Goal: Transaction & Acquisition: Purchase product/service

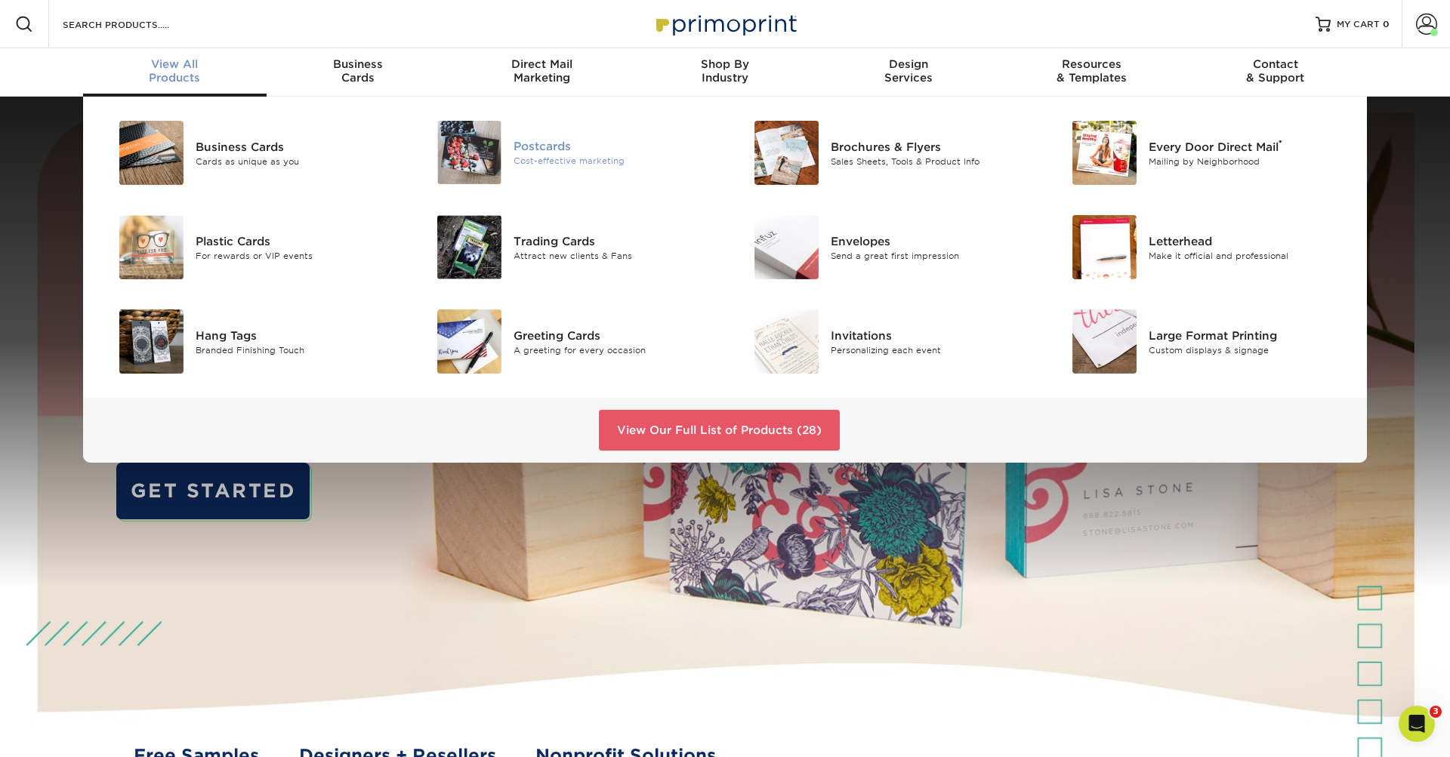
click at [533, 156] on div "Cost-effective marketing" at bounding box center [613, 161] width 200 height 13
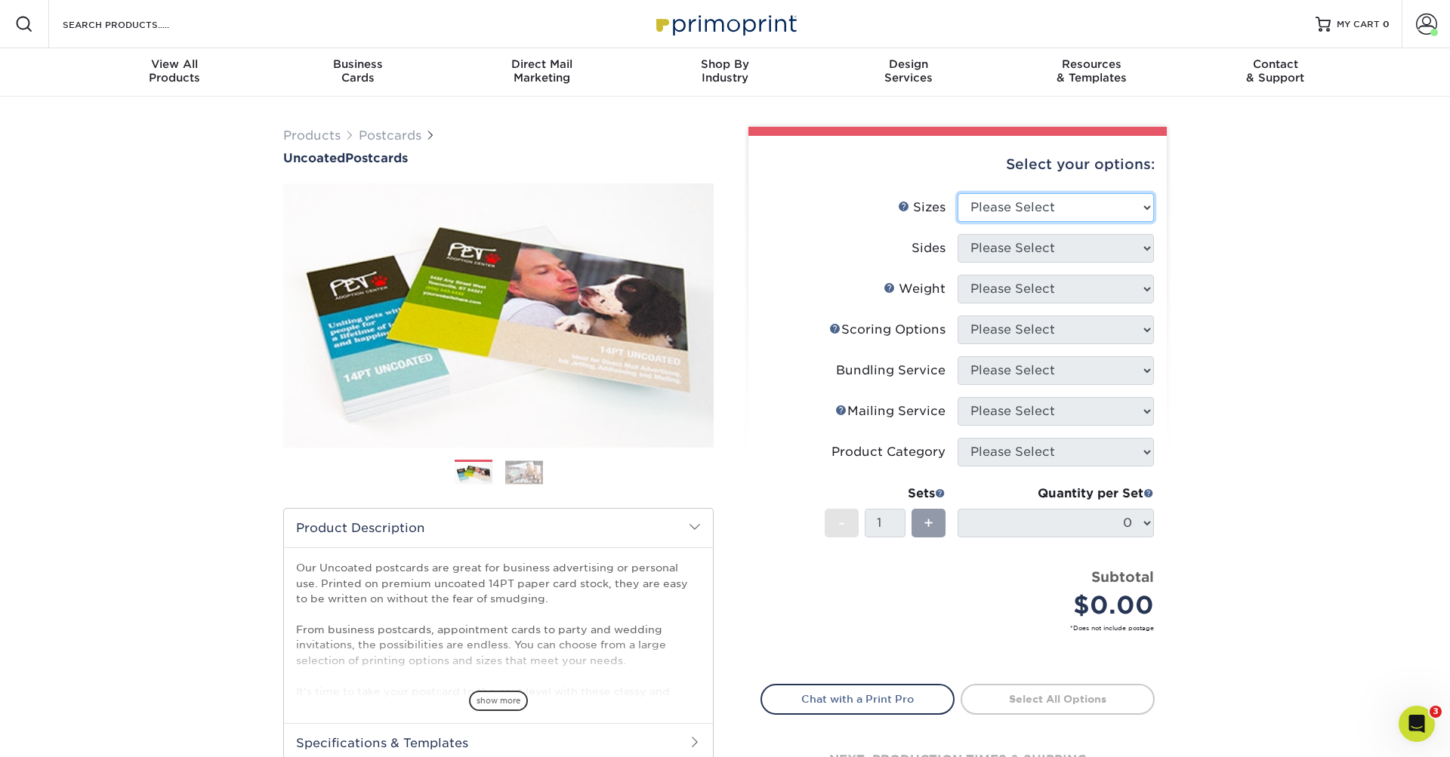
select select "5.50x8.50"
select select "32d3c223-f82c-492b-b915-ba065a00862f"
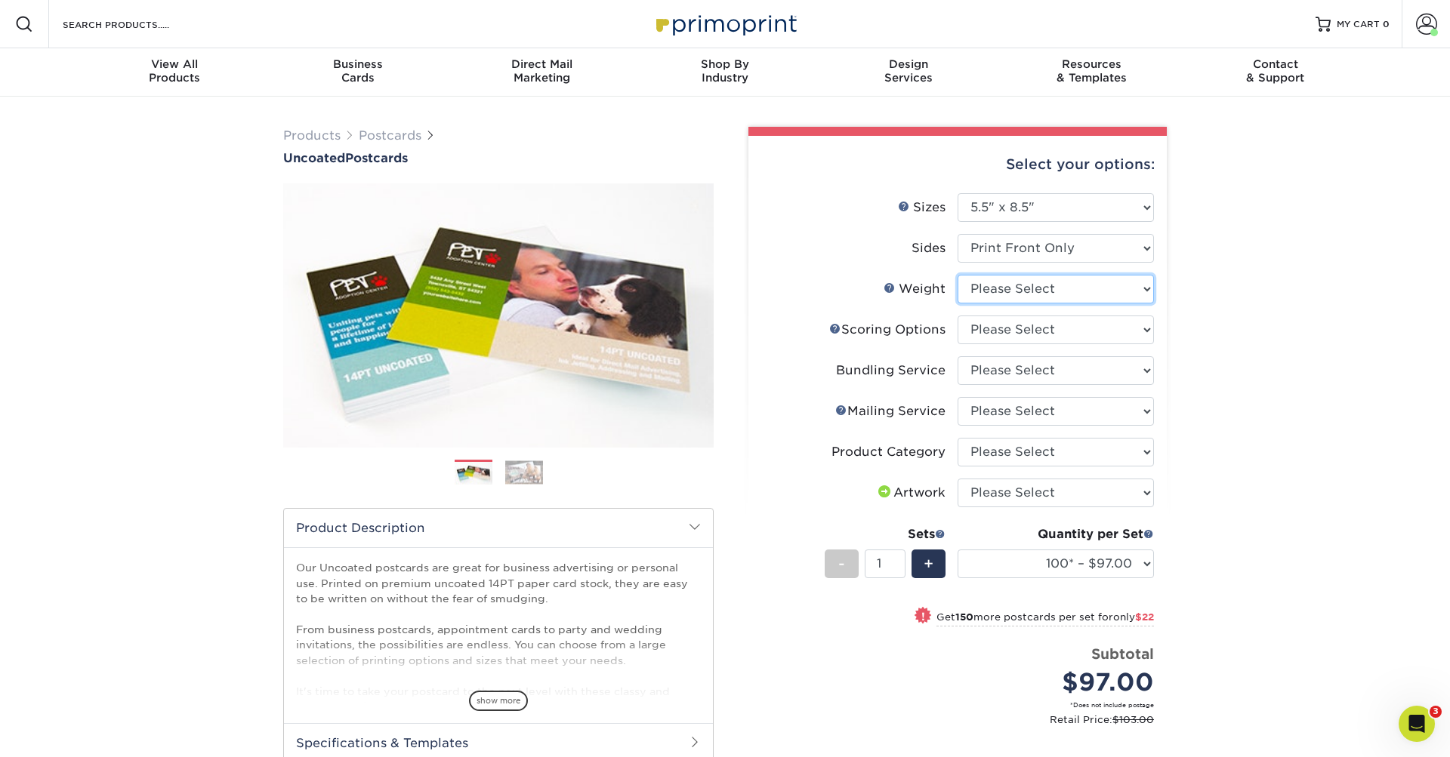
select select "14PT Uncoated"
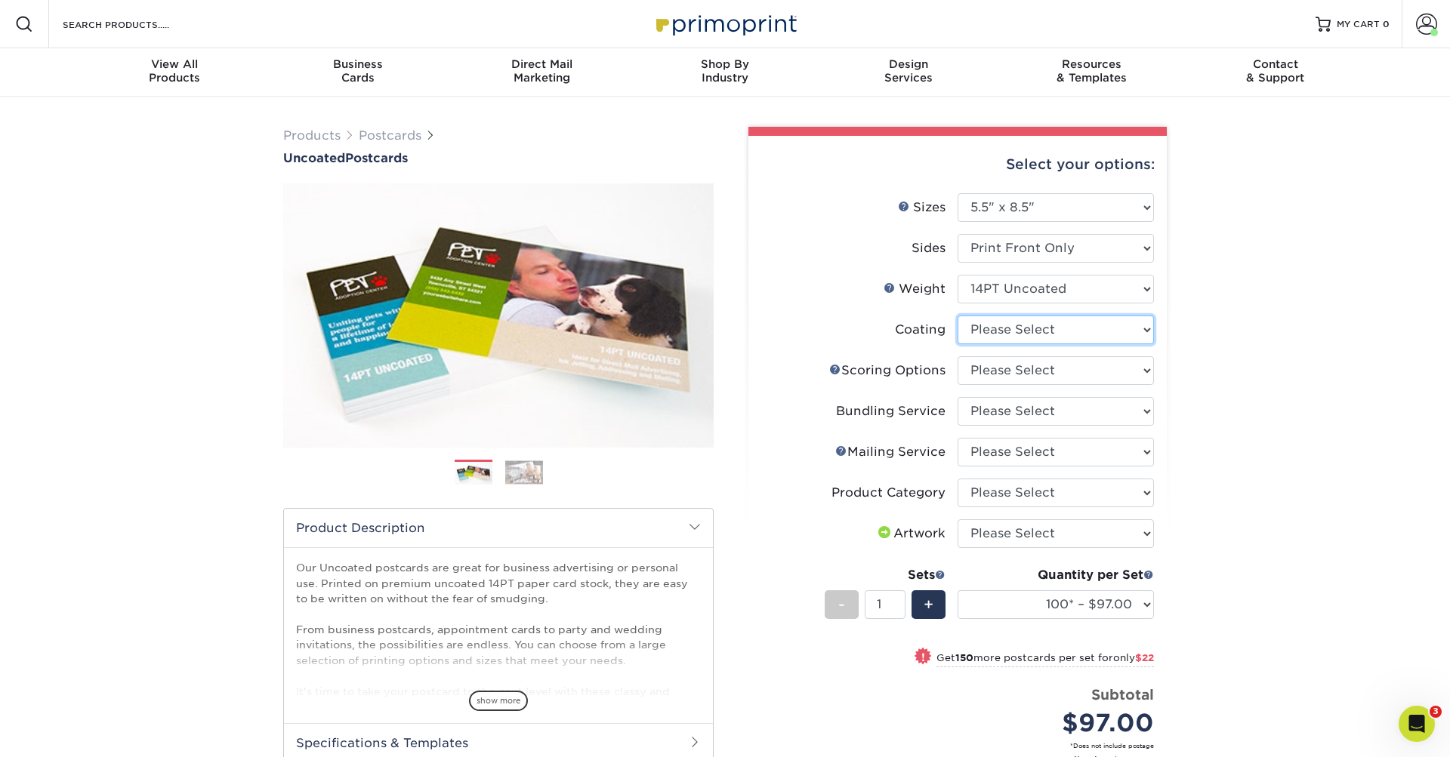
select select "3e7618de-abca-4bda-9f97-8b9129e913d8"
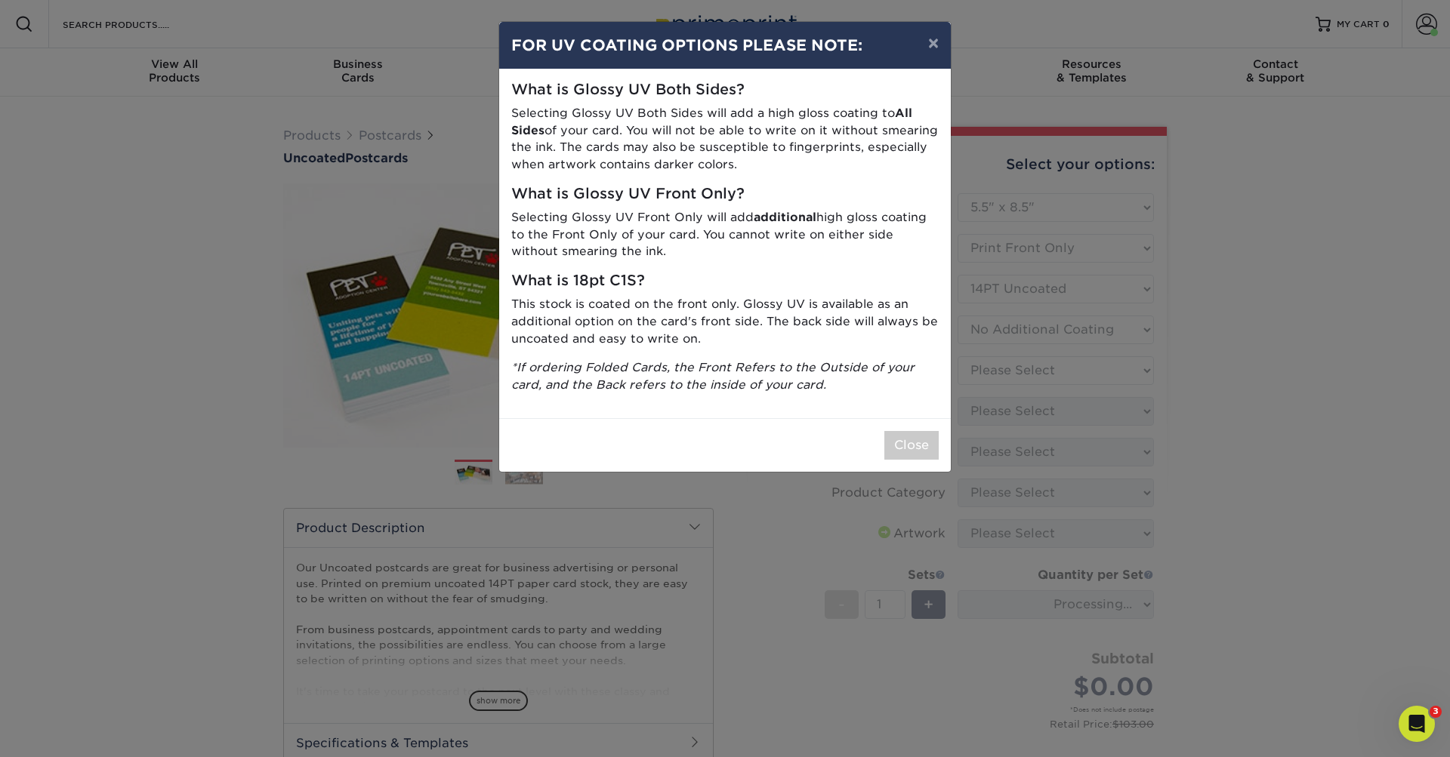
click at [923, 436] on button "Close" at bounding box center [911, 445] width 54 height 29
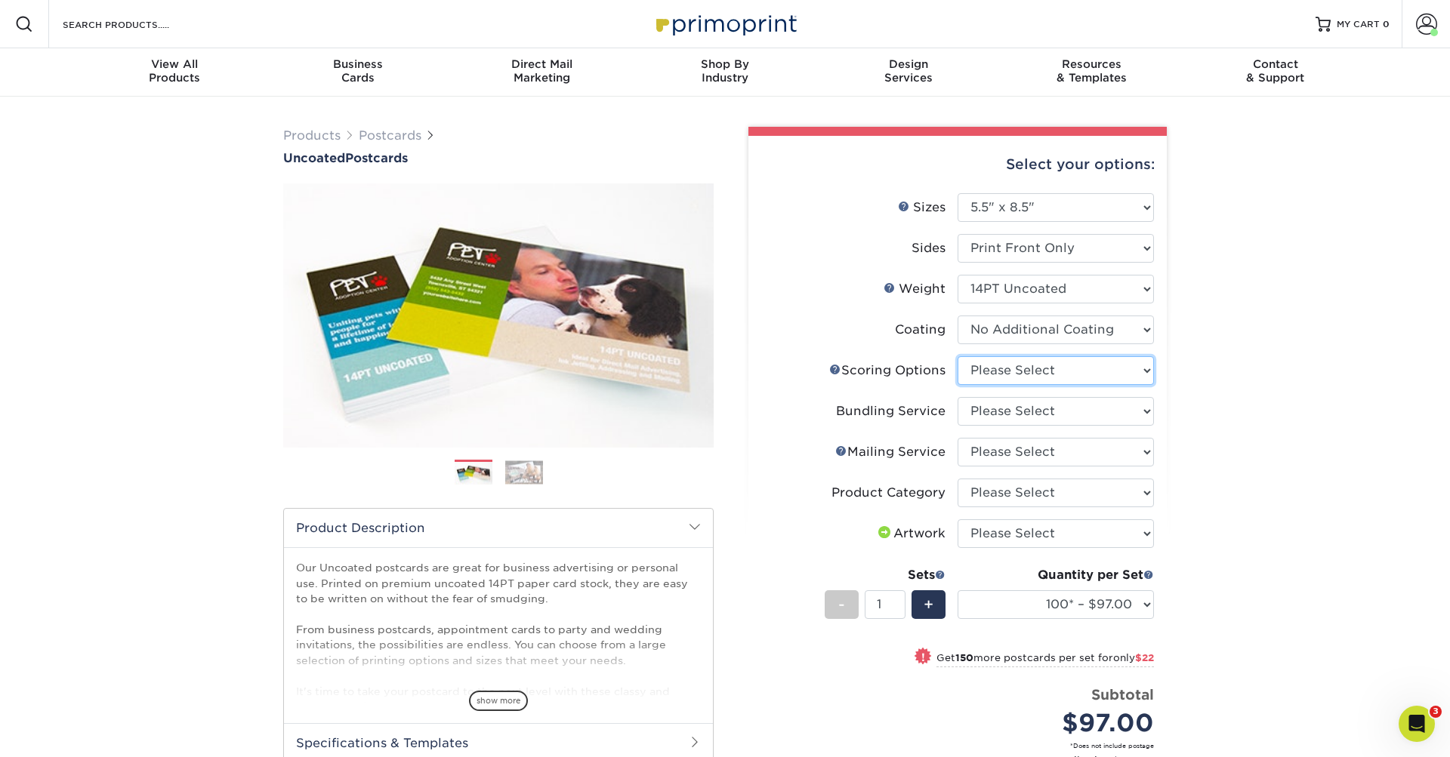
select select "16ebe401-5398-422d-8cb0-f3adbb82deb5"
select select "58689abb-25c0-461c-a4c3-a80b627d6649"
select select "3e5e9bdd-d78a-4c28-a41d-fe1407925ca6"
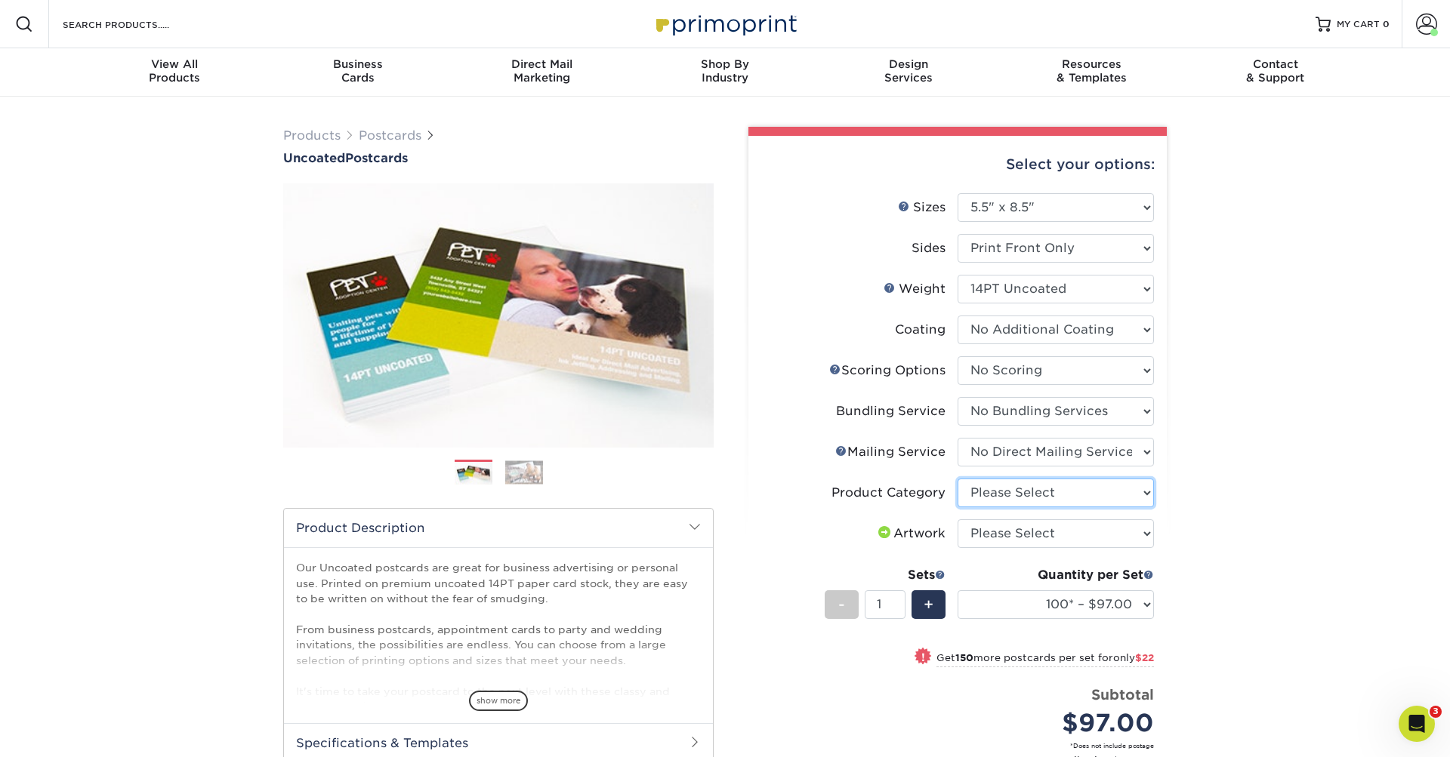
select select "9b7272e0-d6c8-4c3c-8e97-d3a1bcdab858"
select select "upload"
select select "500 – $159.00"
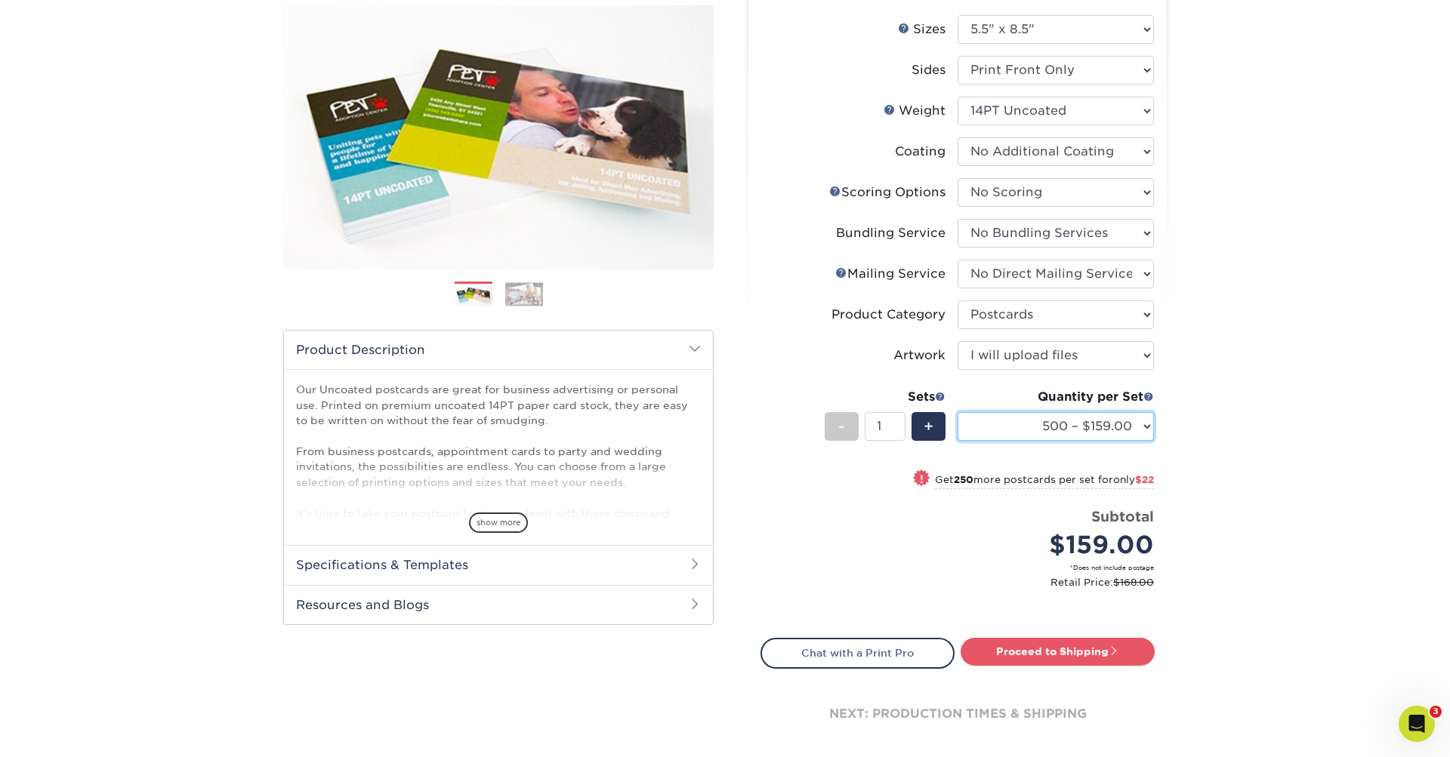
scroll to position [250, 0]
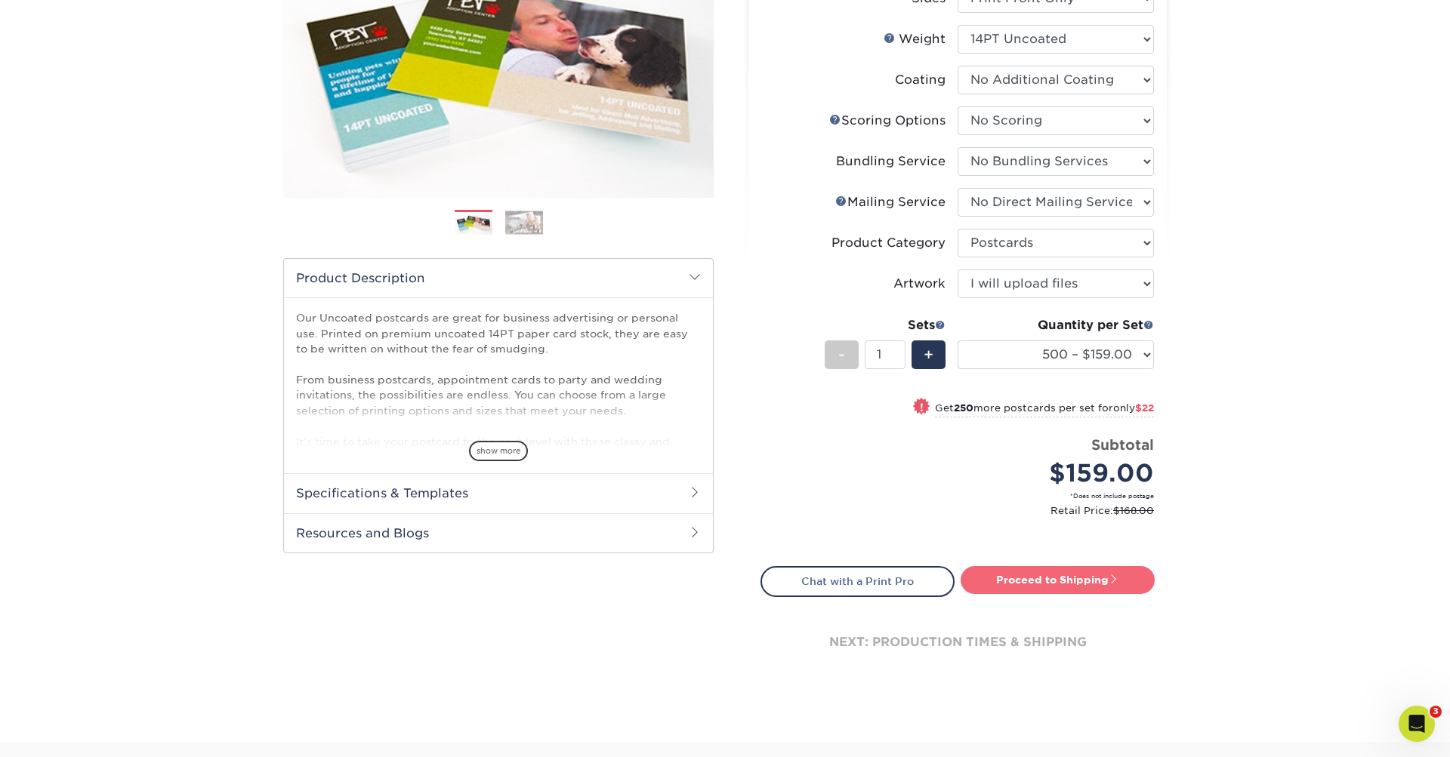
click at [1090, 582] on link "Proceed to Shipping" at bounding box center [1057, 579] width 194 height 27
type input "Set 1"
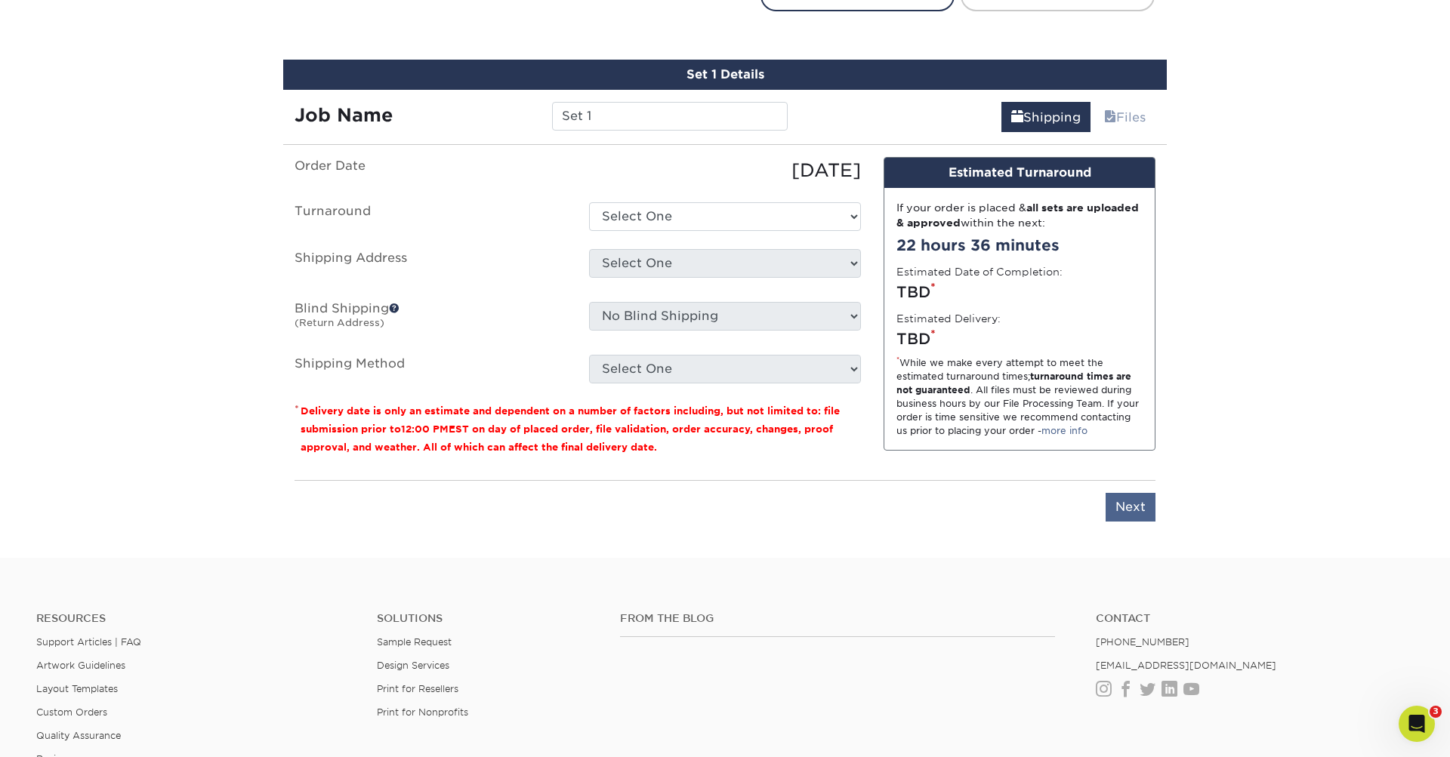
scroll to position [856, 0]
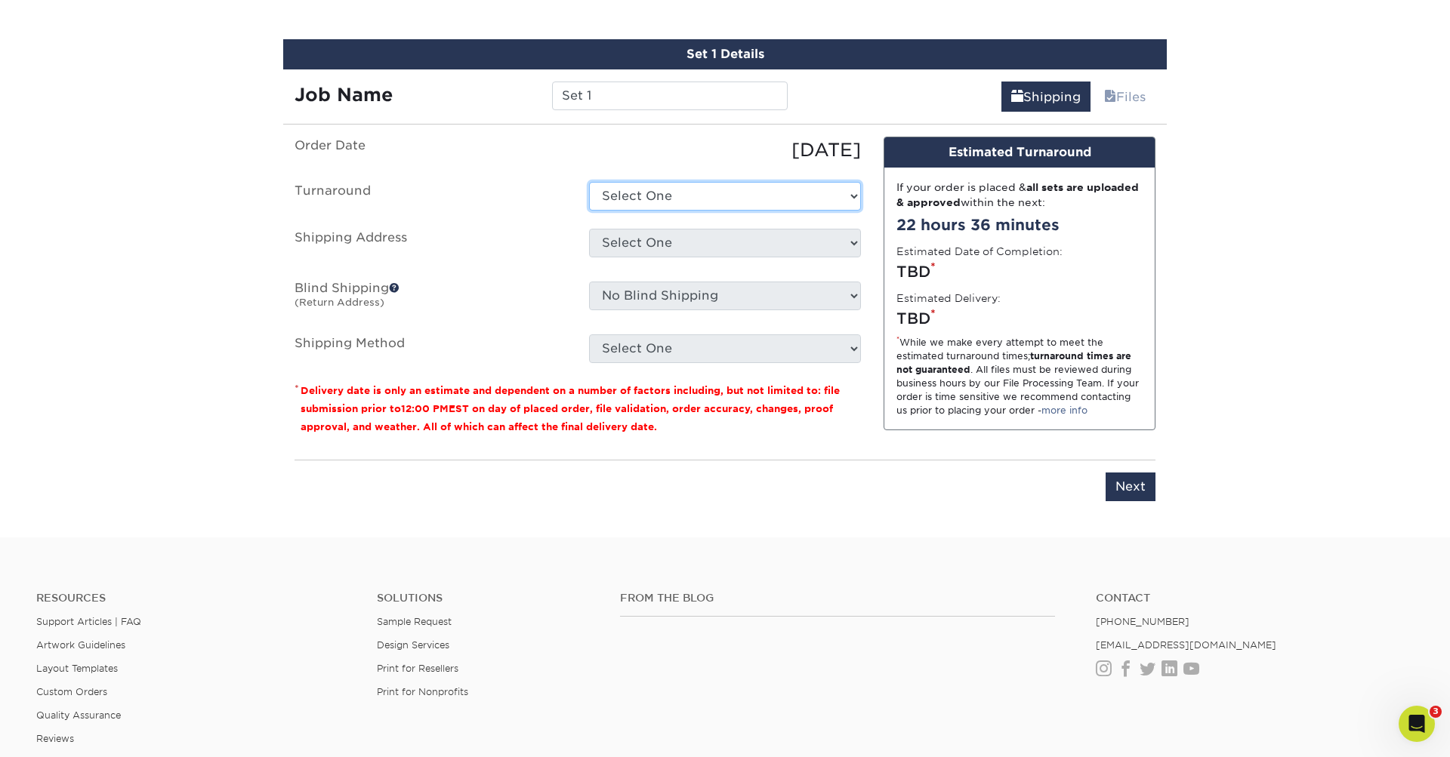
select select "ddcb635d-0312-4f18-aa03-73358f9ee3c9"
select select "217837"
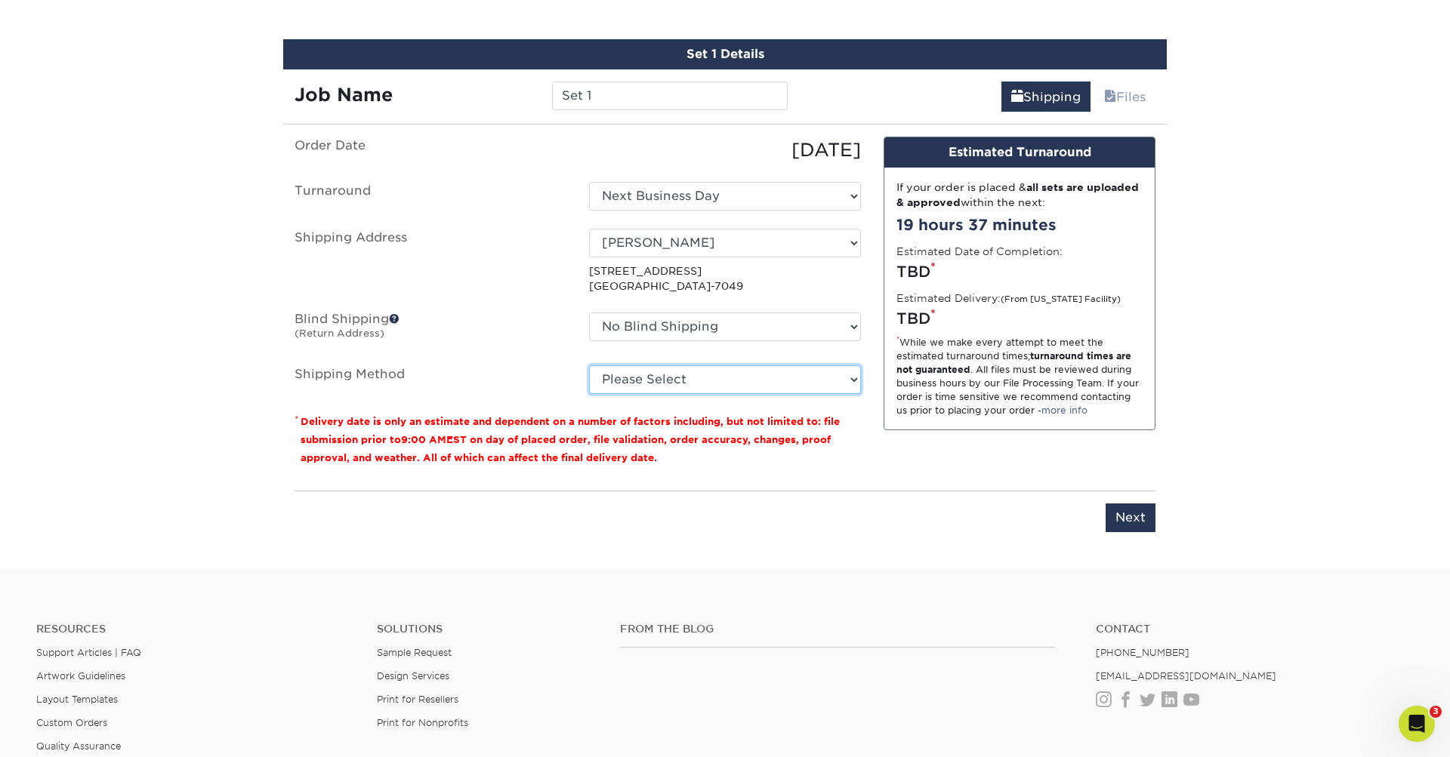
select select "03"
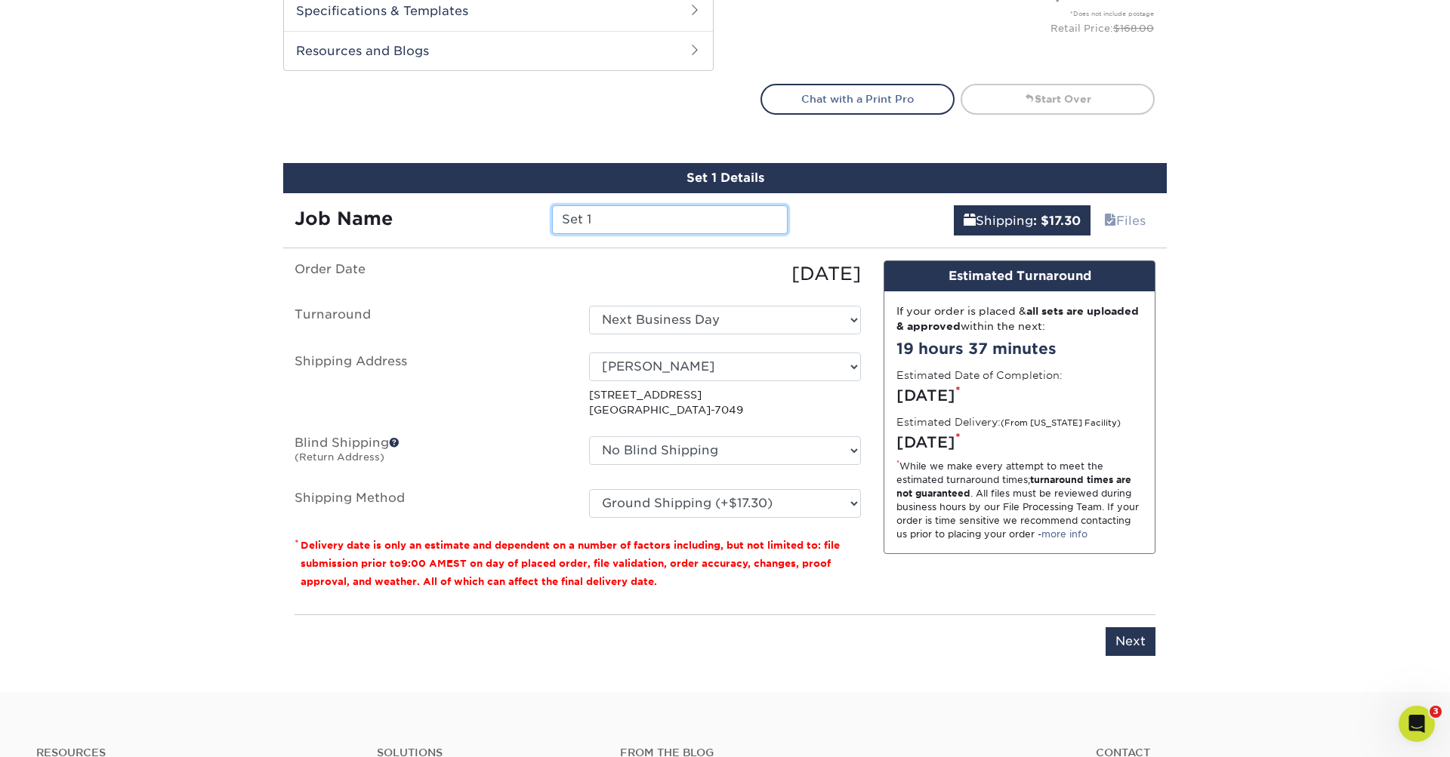
click at [658, 212] on input "Set 1" at bounding box center [669, 219] width 235 height 29
type input "a"
type input "All Play Handout 25"
click at [1126, 631] on input "Next" at bounding box center [1130, 641] width 50 height 29
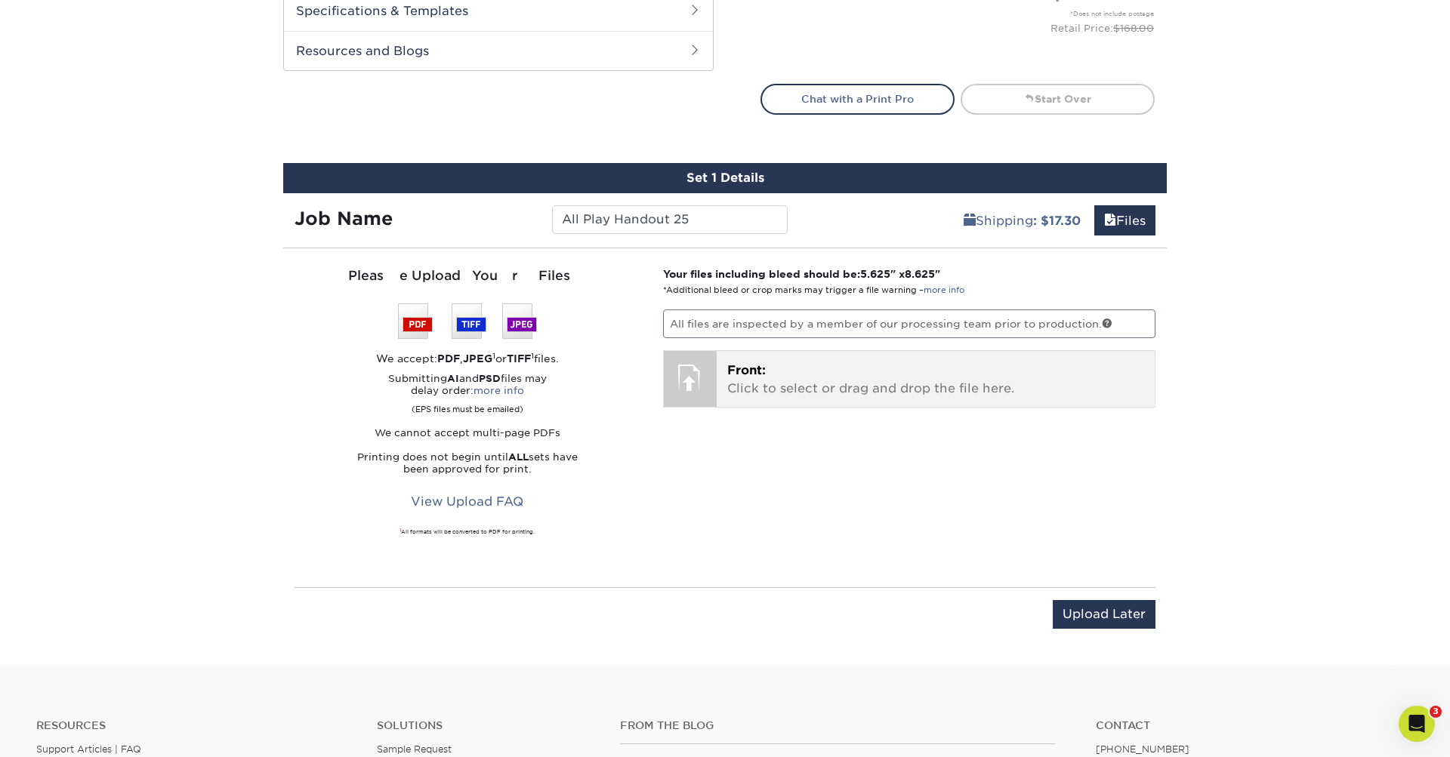
click at [758, 387] on p "Front: Click to select or drag and drop the file here." at bounding box center [936, 380] width 418 height 36
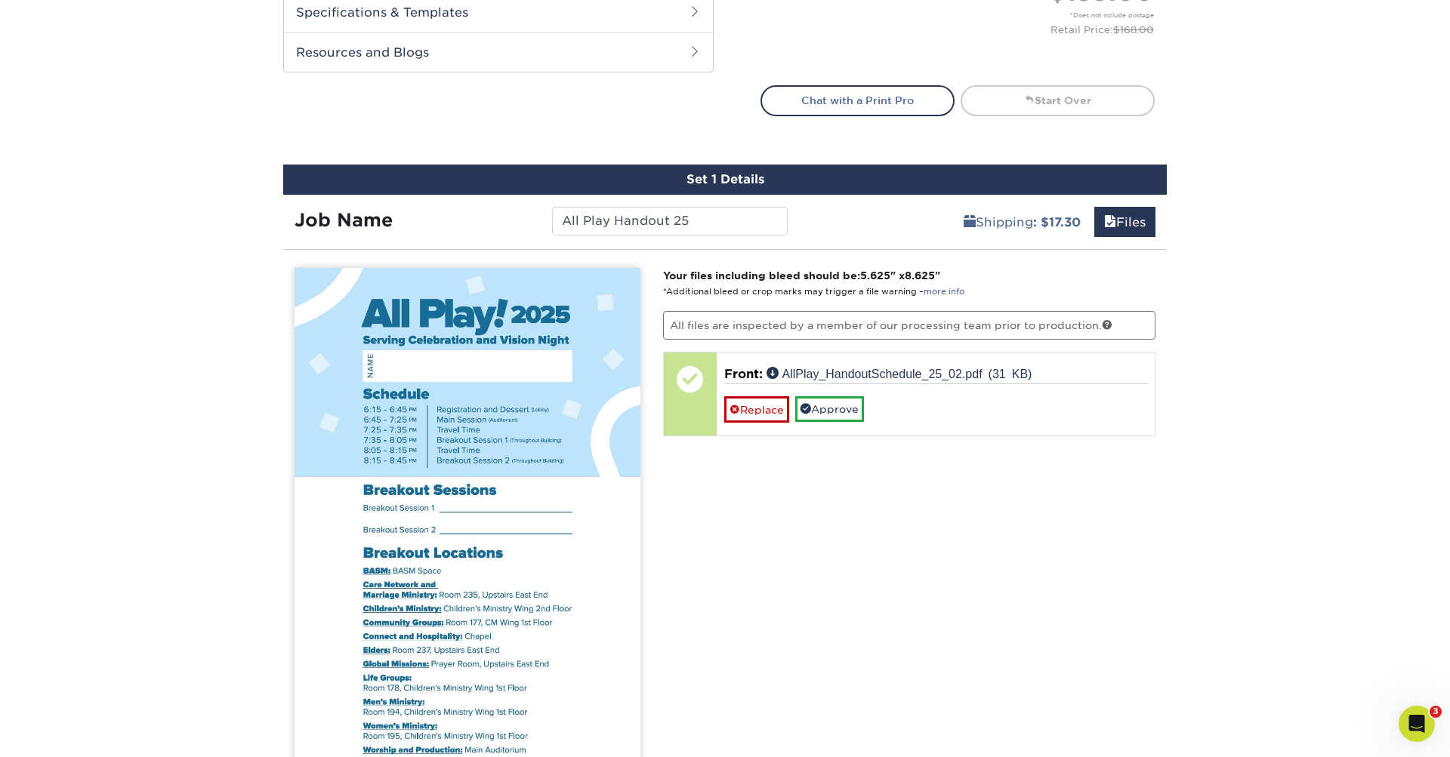
scroll to position [687, 0]
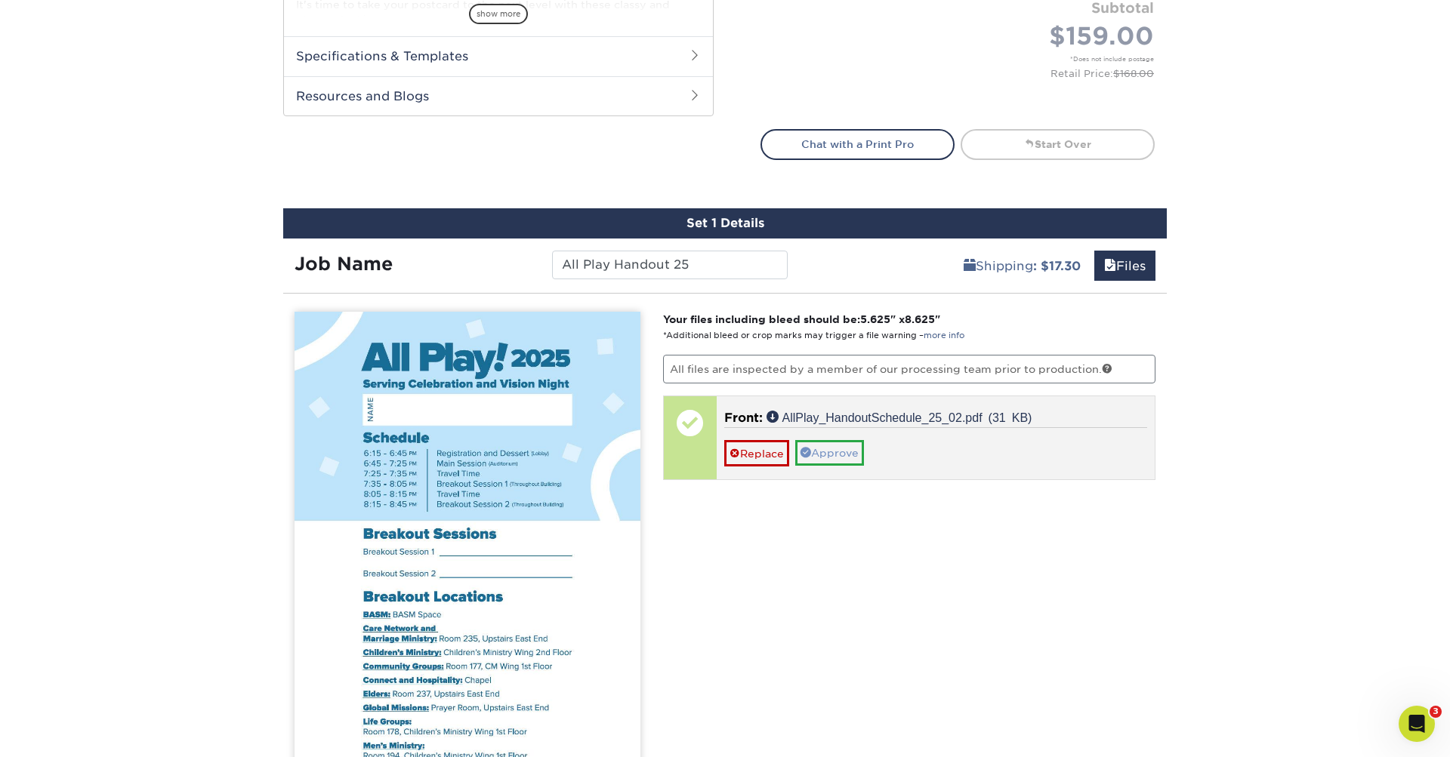
click at [826, 449] on link "Approve" at bounding box center [829, 453] width 69 height 26
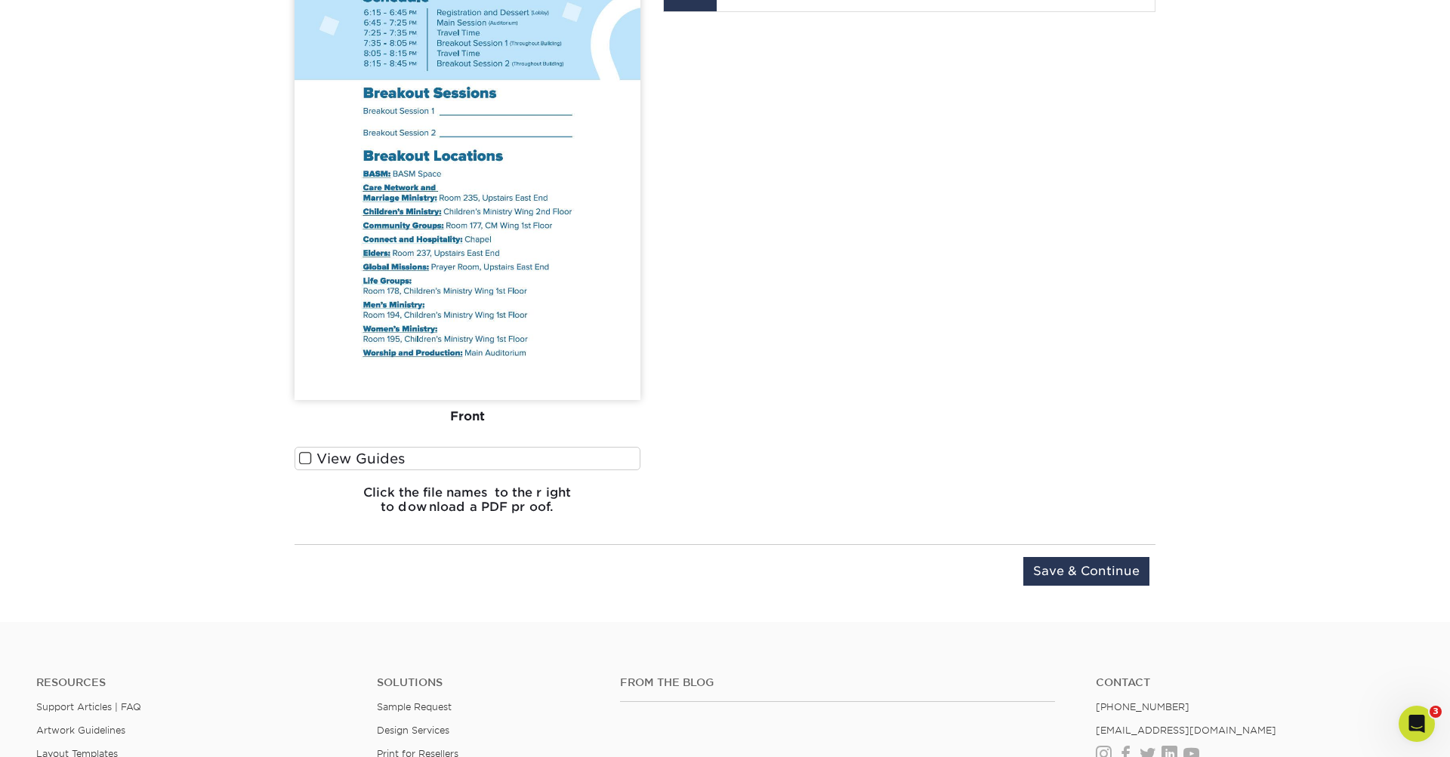
click at [1074, 551] on div "Upload Later Save & Continue Continue" at bounding box center [724, 574] width 861 height 60
click at [1074, 562] on input "Save & Continue" at bounding box center [1086, 571] width 126 height 29
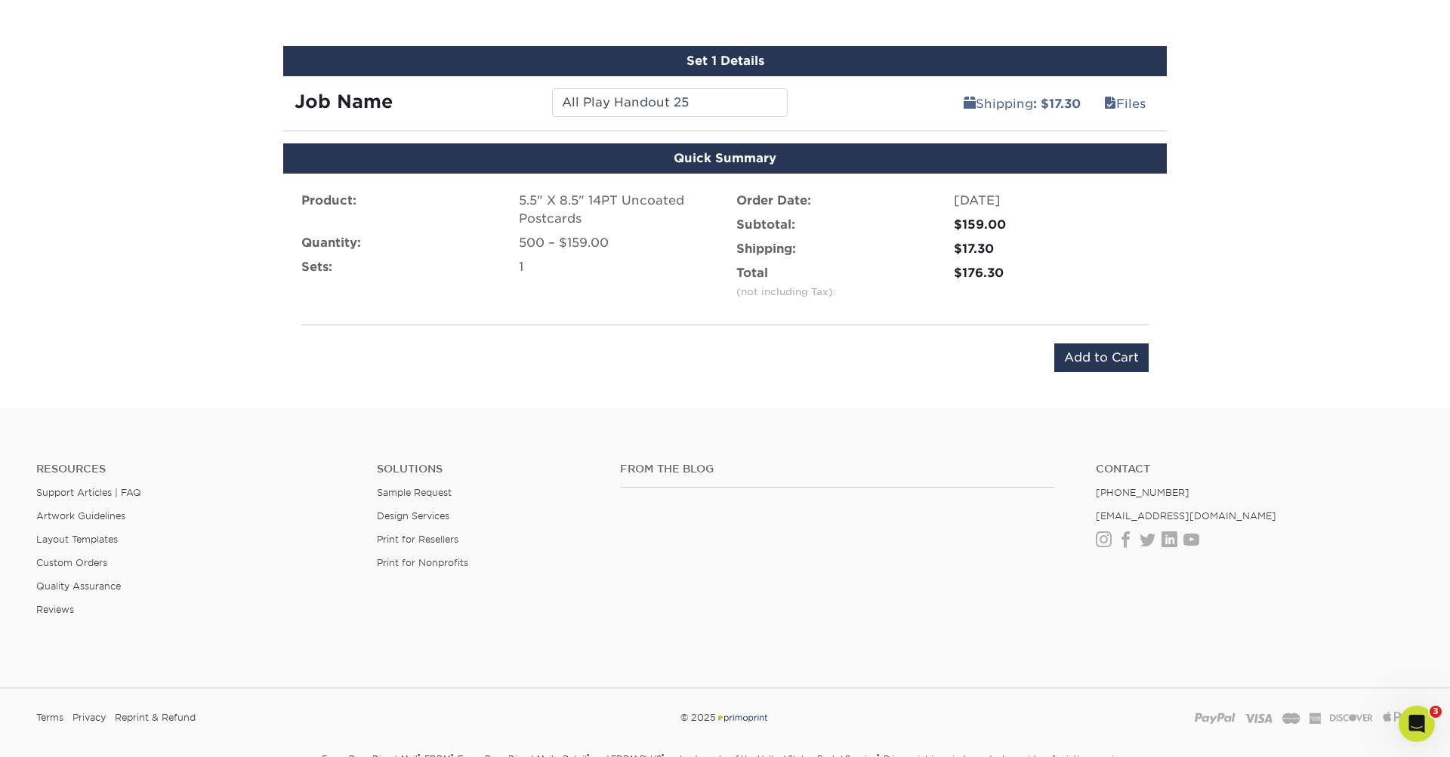
scroll to position [781, 0]
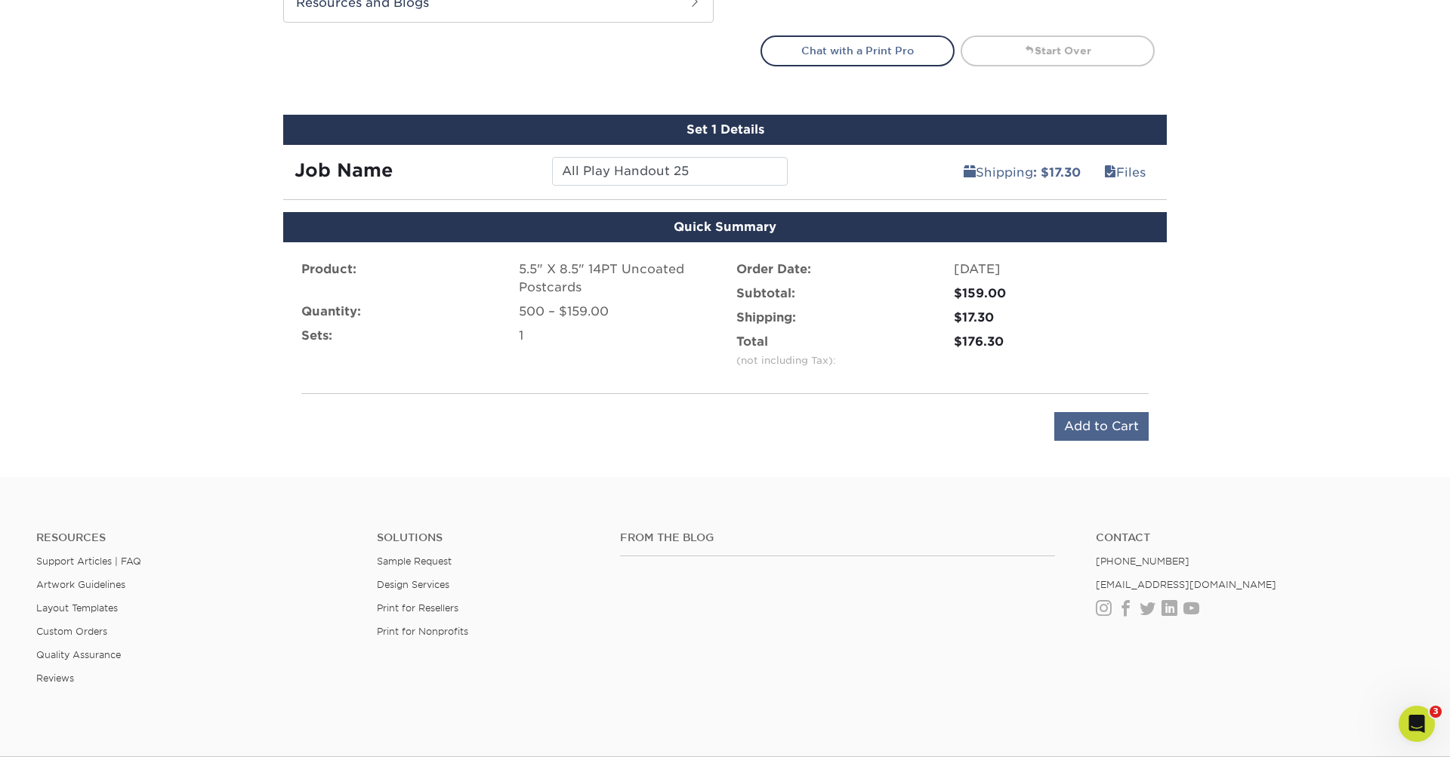
click at [1097, 423] on input "Add to Cart" at bounding box center [1101, 426] width 94 height 29
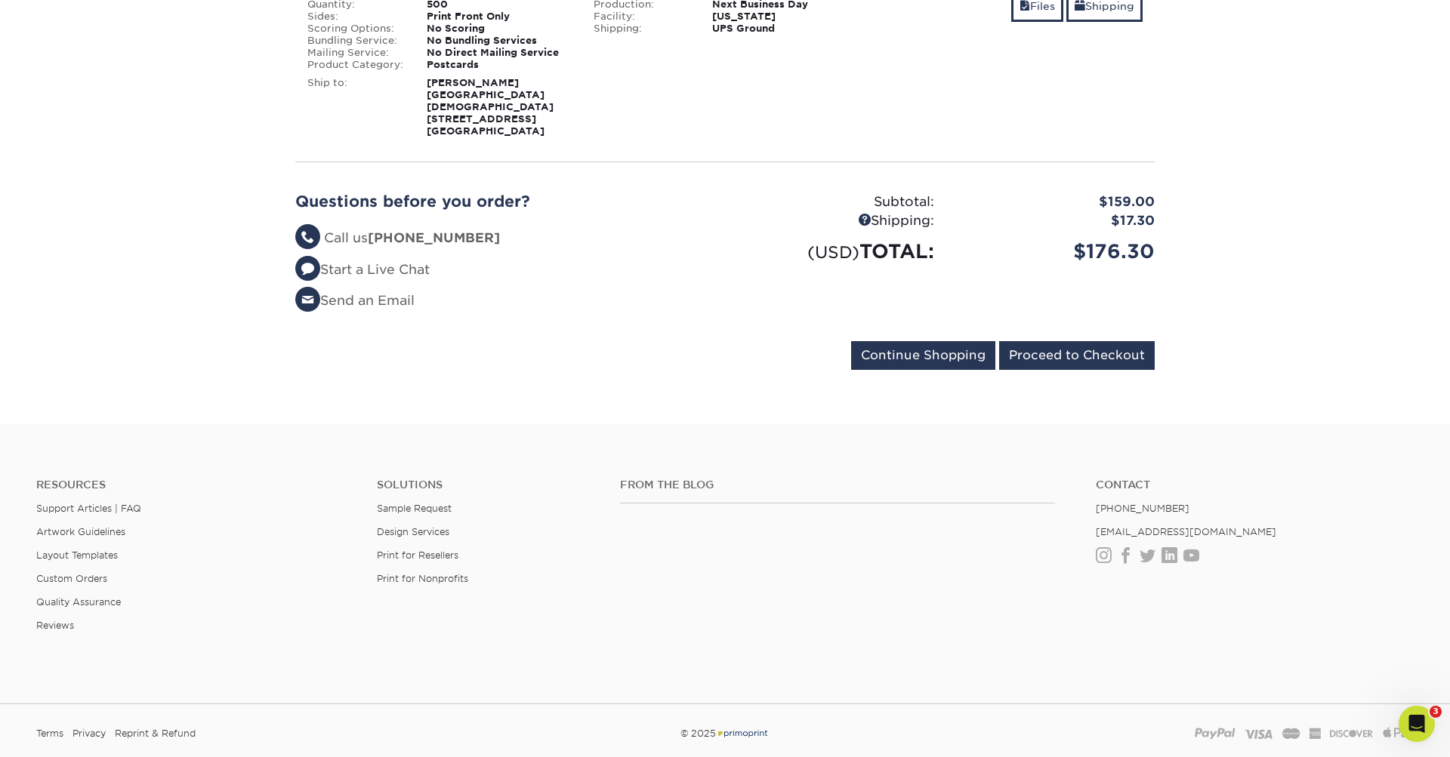
scroll to position [248, 0]
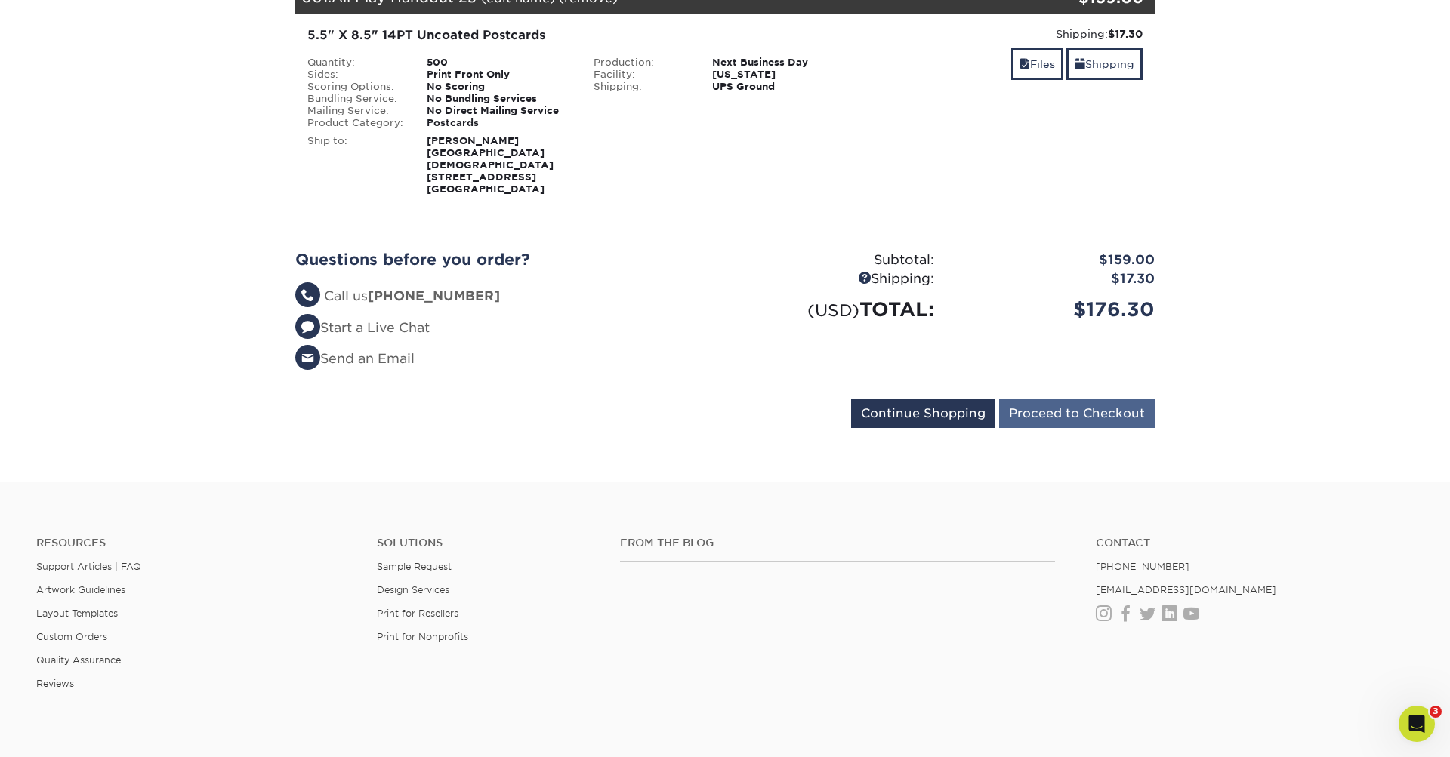
click at [1062, 411] on input "Proceed to Checkout" at bounding box center [1077, 413] width 156 height 29
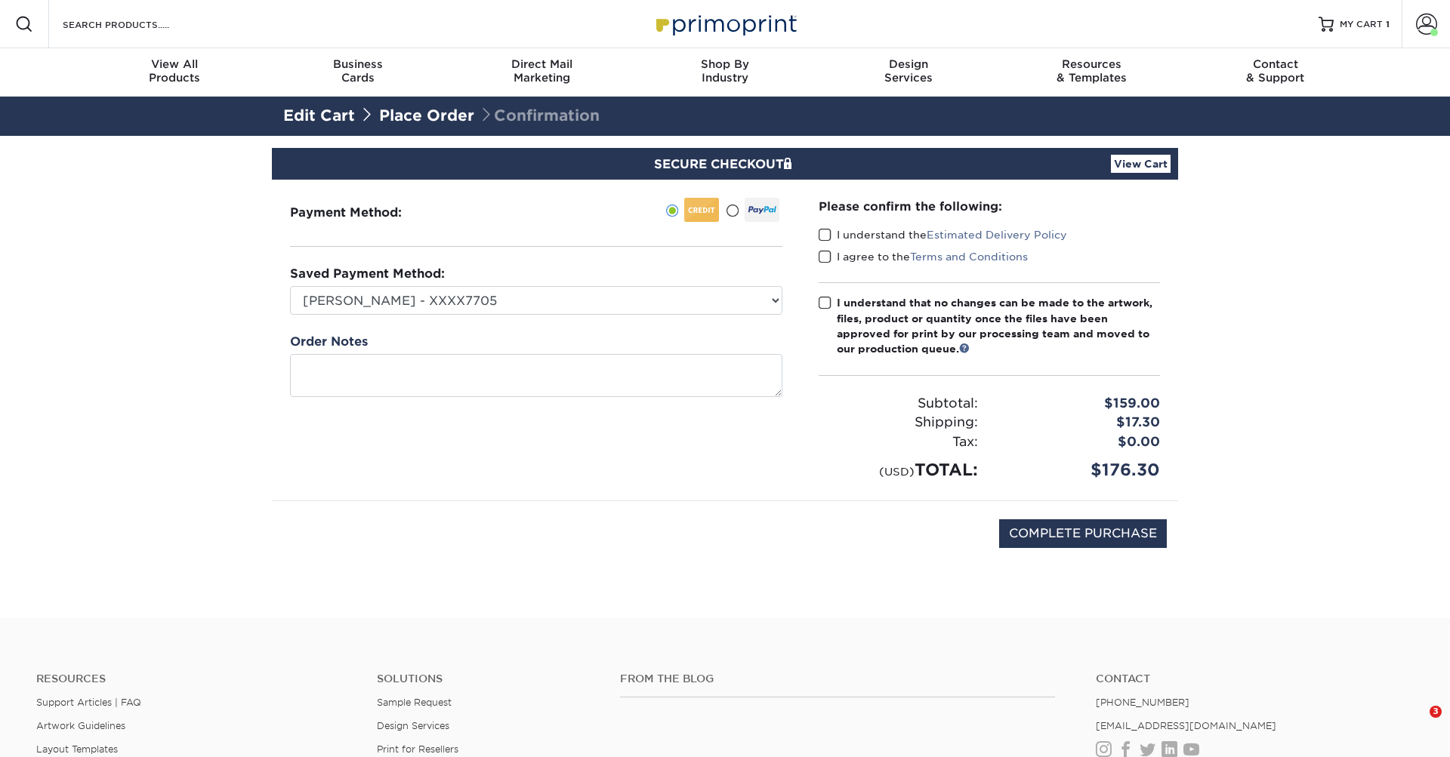
click at [821, 232] on span at bounding box center [824, 235] width 13 height 14
click at [0, 0] on input "I understand the Estimated Delivery Policy" at bounding box center [0, 0] width 0 height 0
click at [824, 252] on span at bounding box center [824, 257] width 13 height 14
click at [0, 0] on input "I agree to the Terms and Conditions" at bounding box center [0, 0] width 0 height 0
click at [824, 300] on span at bounding box center [824, 303] width 13 height 14
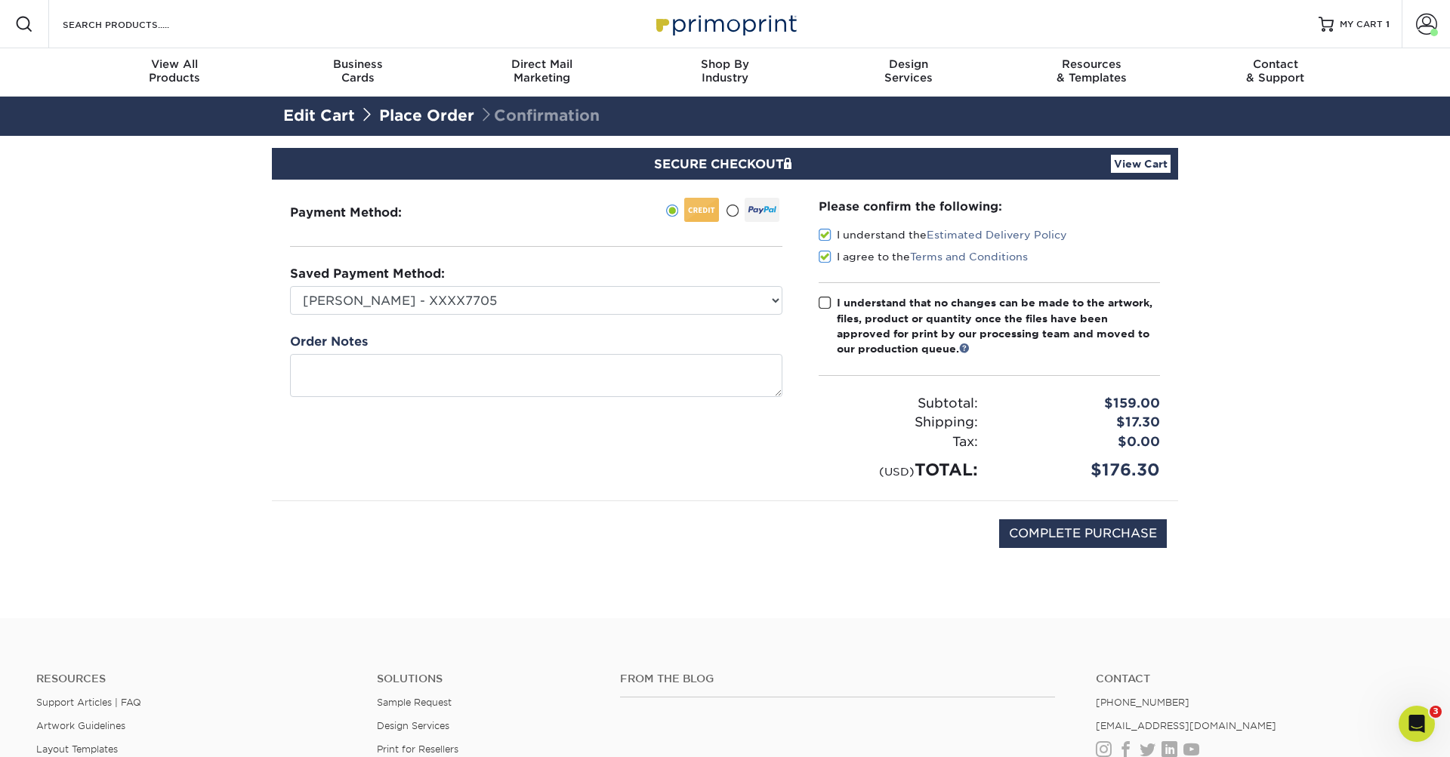
click at [0, 0] on input "I understand that no changes can be made to the artwork, files, product or quan…" at bounding box center [0, 0] width 0 height 0
click at [550, 301] on select "Jake Williams - XXXX7705 Josh Burgin - XXXX4186 Callie Back - XXXX1498 New Cred…" at bounding box center [536, 300] width 492 height 29
click at [518, 413] on div "Payment Method:" at bounding box center [536, 340] width 529 height 321
click at [1080, 528] on input "COMPLETE PURCHASE" at bounding box center [1083, 533] width 168 height 29
type input "PROCESSING, PLEASE WAIT..."
